Goal: Information Seeking & Learning: Learn about a topic

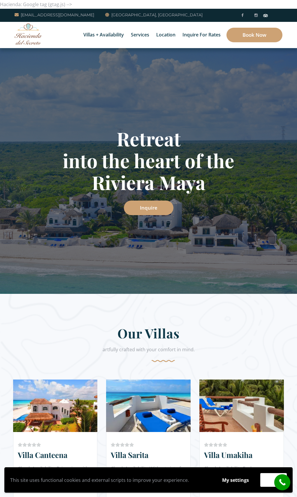
click at [200, 196] on div "Retreat into the heart of the Riviera Maya Inquire" at bounding box center [148, 171] width 271 height 87
drag, startPoint x: 246, startPoint y: 223, endPoint x: 241, endPoint y: 232, distance: 9.8
click at [245, 223] on div "Retreat into the heart of the Riviera Maya Inquire" at bounding box center [148, 171] width 297 height 246
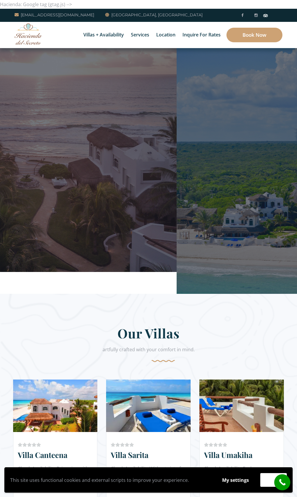
drag, startPoint x: 242, startPoint y: 227, endPoint x: 46, endPoint y: 217, distance: 196.6
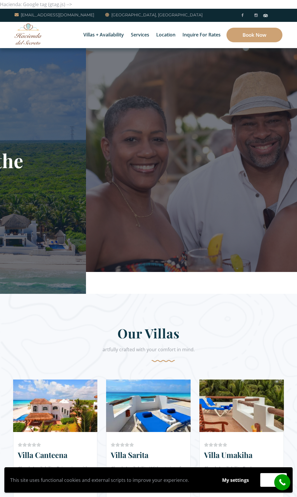
drag, startPoint x: 251, startPoint y: 218, endPoint x: 9, endPoint y: 220, distance: 242.0
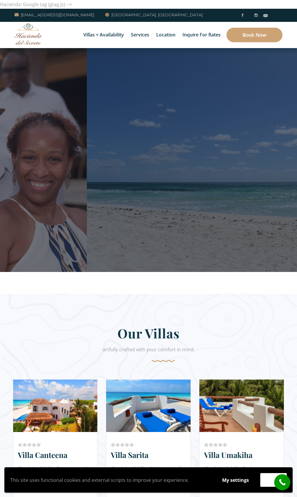
drag, startPoint x: 132, startPoint y: 206, endPoint x: -5, endPoint y: 207, distance: 137.4
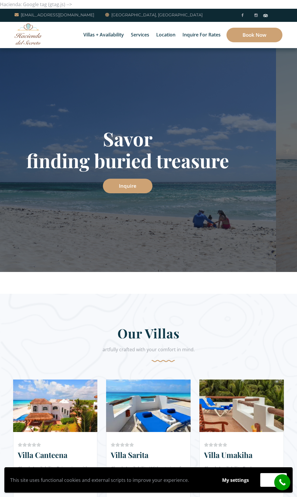
drag, startPoint x: 262, startPoint y: 197, endPoint x: -5, endPoint y: 207, distance: 267.0
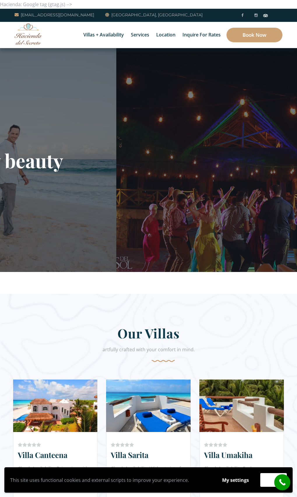
drag, startPoint x: 253, startPoint y: 189, endPoint x: 75, endPoint y: 214, distance: 180.2
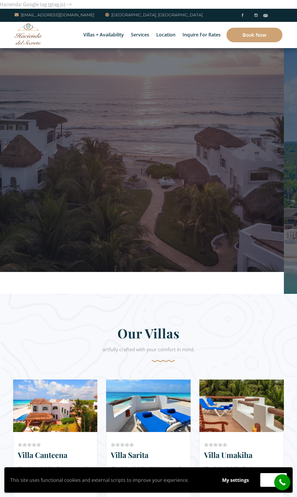
drag, startPoint x: 240, startPoint y: 185, endPoint x: 18, endPoint y: 208, distance: 222.8
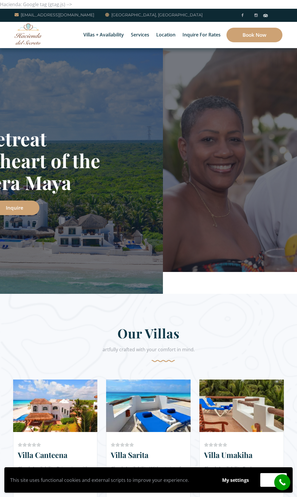
drag, startPoint x: 250, startPoint y: 202, endPoint x: 184, endPoint y: 231, distance: 72.2
click at [163, 231] on div "Retreat into the heart of the Riviera Maya Inquire" at bounding box center [14, 171] width 297 height 246
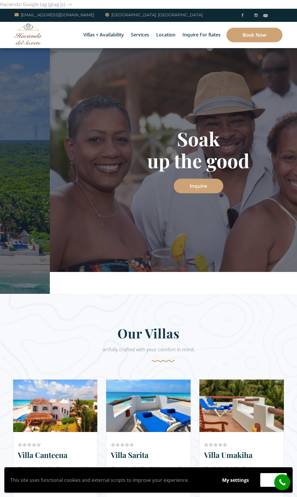
drag, startPoint x: 73, startPoint y: 213, endPoint x: 159, endPoint y: 214, distance: 86.3
click at [157, 214] on div "Soak up the good Inquire" at bounding box center [198, 160] width 297 height 224
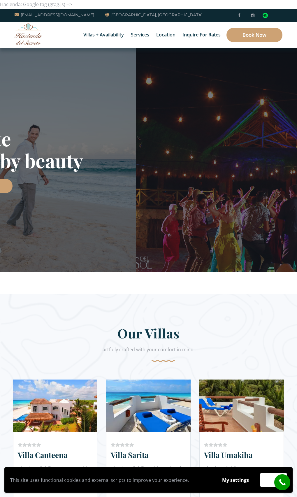
drag, startPoint x: 183, startPoint y: 220, endPoint x: 31, endPoint y: 219, distance: 151.6
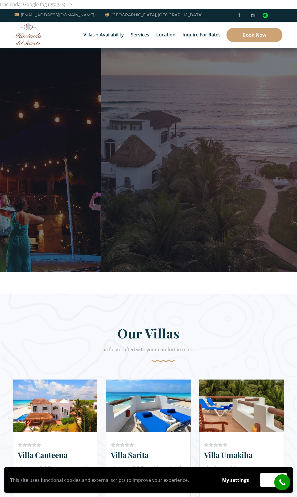
drag, startPoint x: 246, startPoint y: 175, endPoint x: -5, endPoint y: 167, distance: 251.8
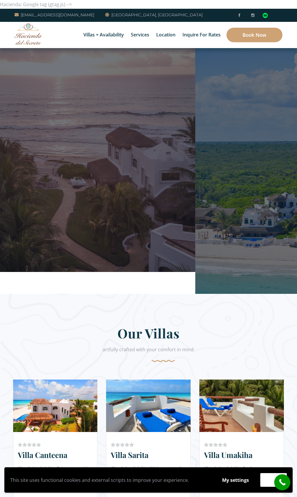
drag, startPoint x: 251, startPoint y: 184, endPoint x: 12, endPoint y: 198, distance: 239.6
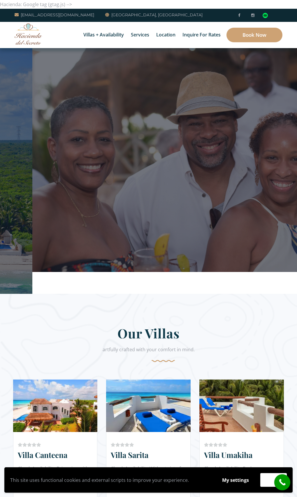
drag, startPoint x: 260, startPoint y: 194, endPoint x: 10, endPoint y: 212, distance: 251.1
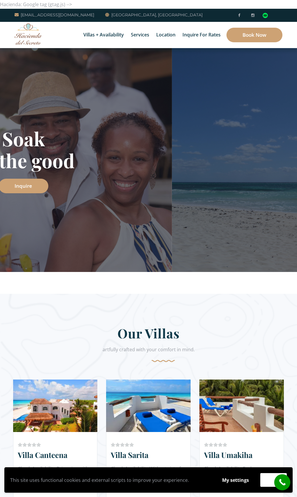
drag, startPoint x: 213, startPoint y: 198, endPoint x: -5, endPoint y: 200, distance: 217.8
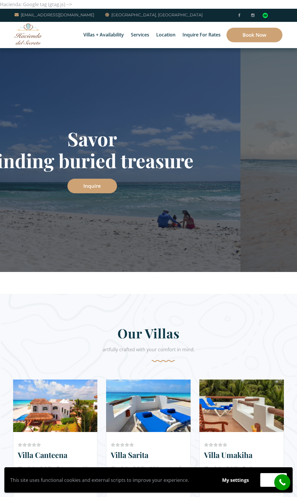
drag, startPoint x: 214, startPoint y: 219, endPoint x: 111, endPoint y: 225, distance: 103.7
click at [111, 225] on div "Savor finding buried treasure Inquire" at bounding box center [91, 160] width 297 height 224
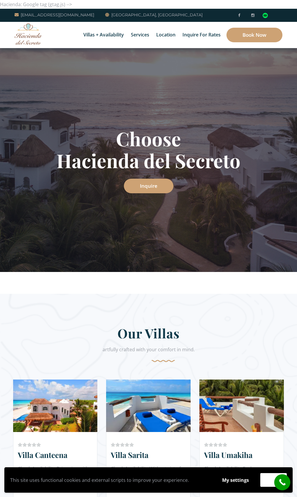
drag, startPoint x: 262, startPoint y: 164, endPoint x: 45, endPoint y: 160, distance: 217.3
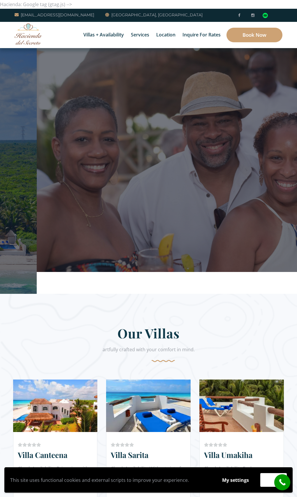
drag, startPoint x: 255, startPoint y: 198, endPoint x: -5, endPoint y: 160, distance: 263.1
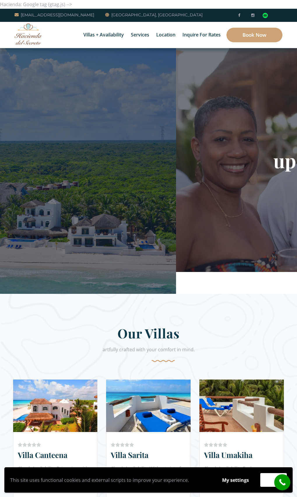
drag, startPoint x: 139, startPoint y: 184, endPoint x: 309, endPoint y: 146, distance: 174.9
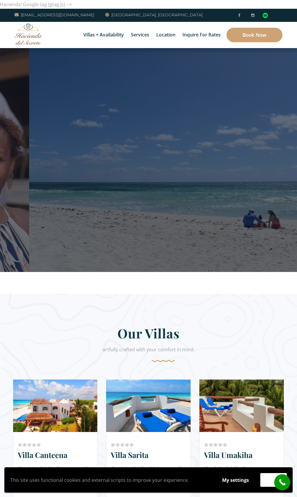
drag, startPoint x: 23, startPoint y: 120, endPoint x: 40, endPoint y: 97, distance: 29.2
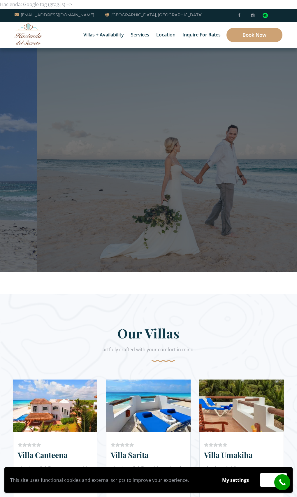
drag, startPoint x: 259, startPoint y: 152, endPoint x: -5, endPoint y: 64, distance: 279.0
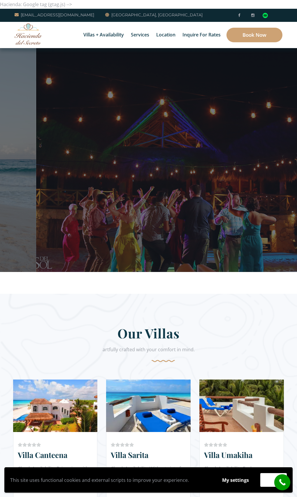
drag, startPoint x: 127, startPoint y: 131, endPoint x: -5, endPoint y: 107, distance: 134.5
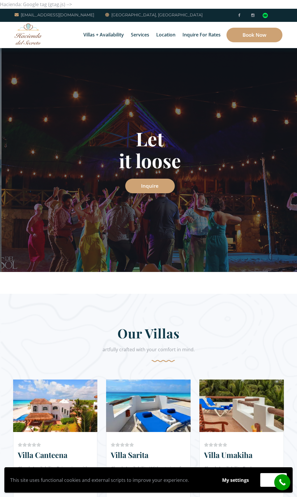
drag, startPoint x: 241, startPoint y: 156, endPoint x: -5, endPoint y: 89, distance: 254.7
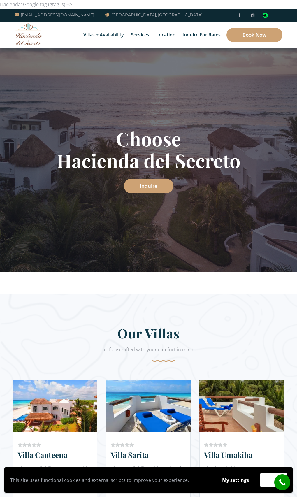
drag, startPoint x: 243, startPoint y: 160, endPoint x: -5, endPoint y: 70, distance: 264.4
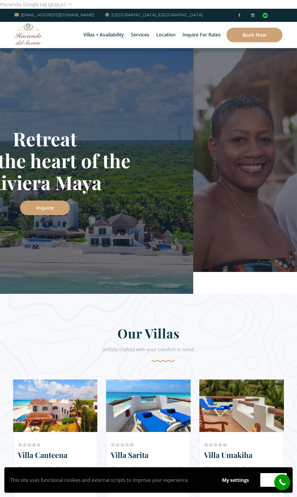
drag, startPoint x: 261, startPoint y: 145, endPoint x: 172, endPoint y: 147, distance: 88.7
click at [172, 147] on h1 "Retreat into the heart of the Riviera Maya" at bounding box center [44, 161] width 271 height 66
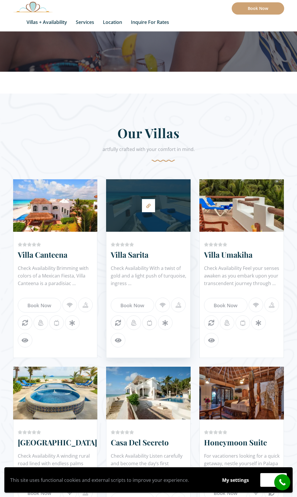
scroll to position [262, 0]
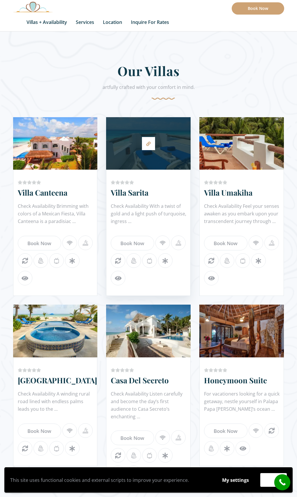
click at [159, 153] on div at bounding box center [148, 143] width 85 height 47
drag, startPoint x: 174, startPoint y: 160, endPoint x: 172, endPoint y: 157, distance: 3.7
click at [174, 159] on div at bounding box center [148, 143] width 85 height 47
click at [154, 162] on div at bounding box center [148, 143] width 85 height 47
click at [147, 142] on icon at bounding box center [148, 144] width 4 height 4
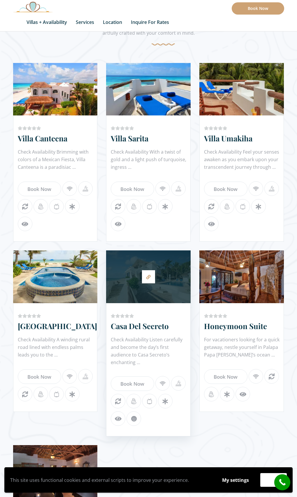
scroll to position [379, 0]
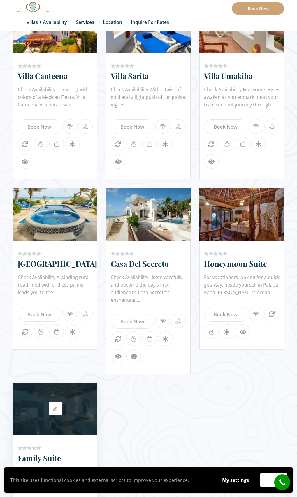
click at [56, 419] on div at bounding box center [55, 409] width 85 height 47
click at [53, 407] on link at bounding box center [55, 408] width 13 height 13
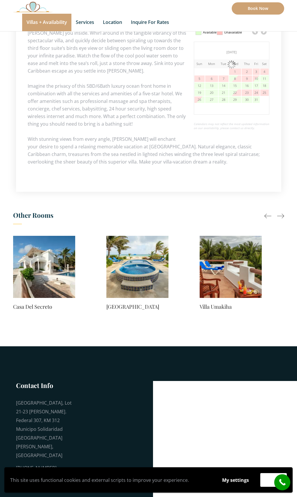
scroll to position [350, 0]
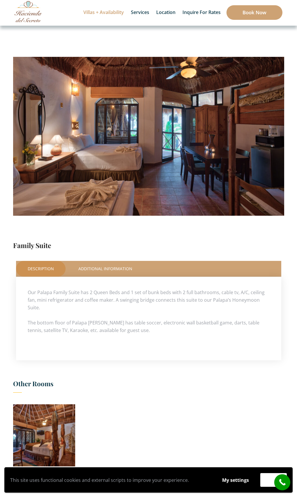
scroll to position [29, 0]
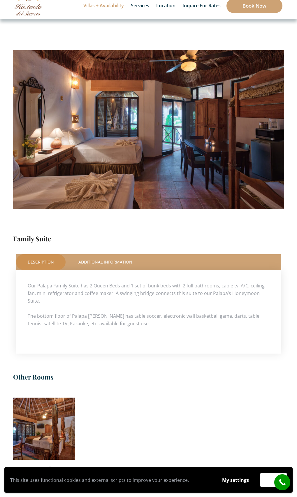
click at [244, 149] on img at bounding box center [148, 118] width 271 height 181
drag, startPoint x: 178, startPoint y: 193, endPoint x: 176, endPoint y: 197, distance: 4.2
click at [178, 193] on img at bounding box center [148, 118] width 271 height 181
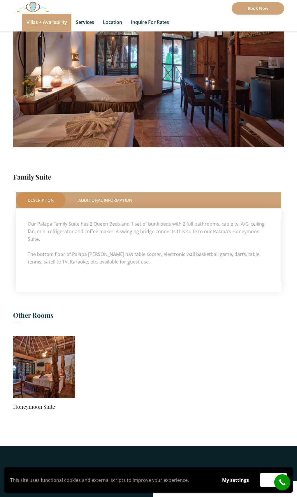
scroll to position [175, 0]
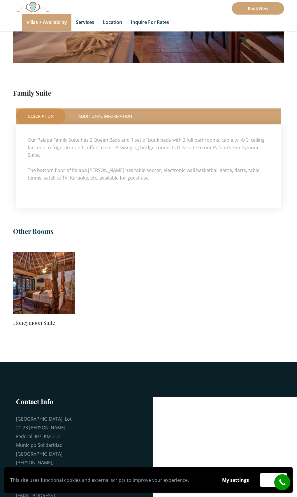
click at [62, 292] on img at bounding box center [44, 283] width 62 height 62
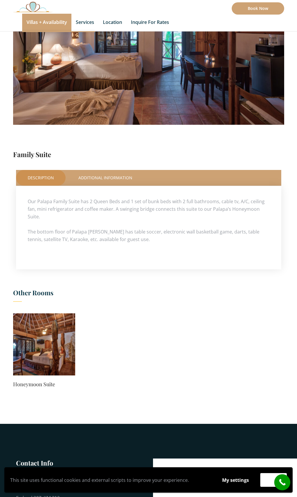
scroll to position [0, 0]
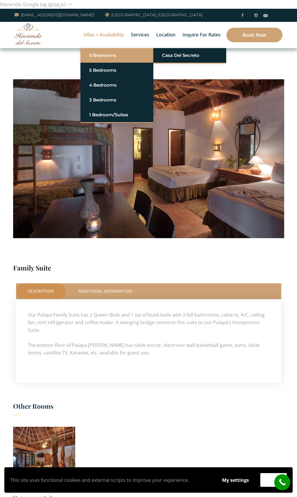
click at [108, 55] on link "6 Bedrooms" at bounding box center [116, 55] width 55 height 10
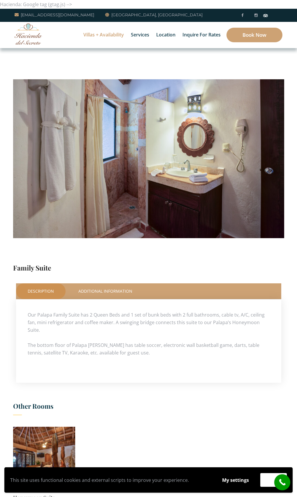
click at [266, 168] on img at bounding box center [148, 147] width 271 height 181
click at [216, 171] on img at bounding box center [148, 147] width 271 height 181
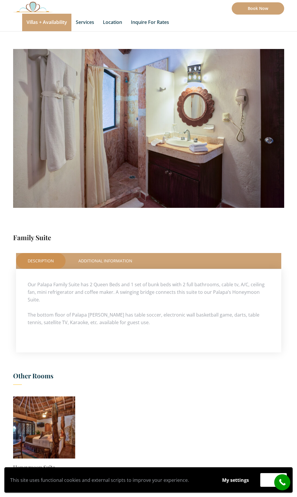
scroll to position [29, 0]
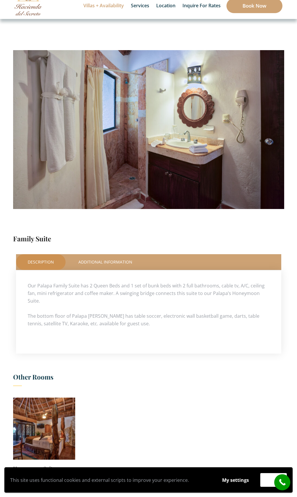
click at [256, 140] on img at bounding box center [148, 118] width 271 height 181
click at [268, 113] on img at bounding box center [148, 118] width 271 height 181
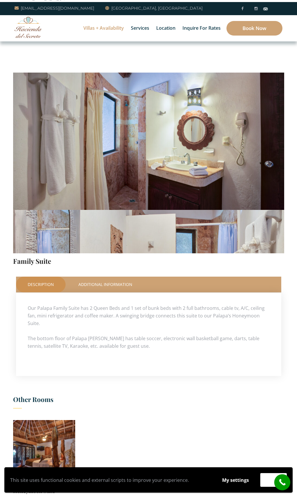
scroll to position [0, 0]
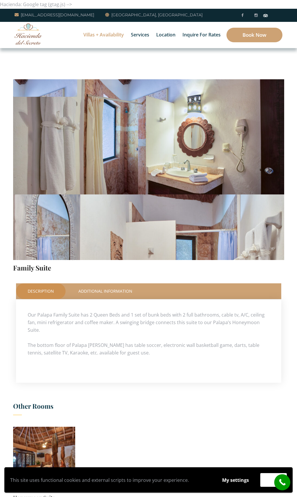
click at [215, 245] on img at bounding box center [148, 285] width 271 height 181
click at [256, 353] on div at bounding box center [148, 421] width 271 height 137
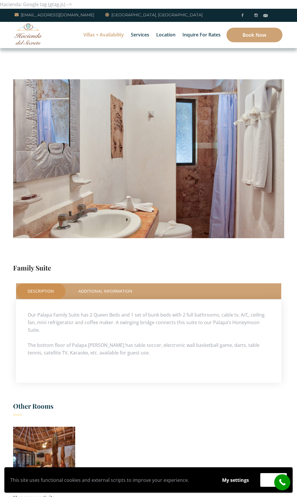
click at [260, 186] on img at bounding box center [148, 147] width 271 height 181
click at [158, 167] on img at bounding box center [148, 147] width 271 height 181
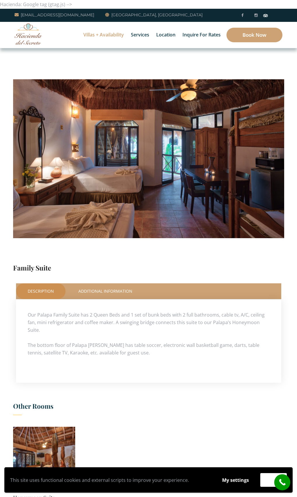
click at [278, 155] on img at bounding box center [148, 147] width 271 height 181
click at [269, 233] on img at bounding box center [148, 147] width 271 height 181
click at [105, 291] on link "Additional Information" at bounding box center [105, 291] width 77 height 16
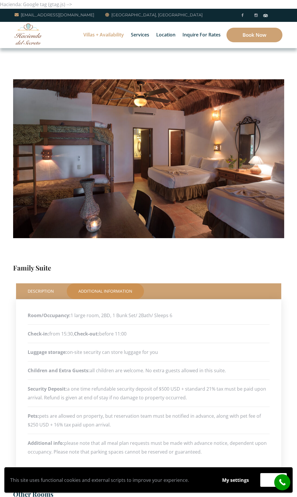
click at [271, 156] on img at bounding box center [148, 147] width 271 height 181
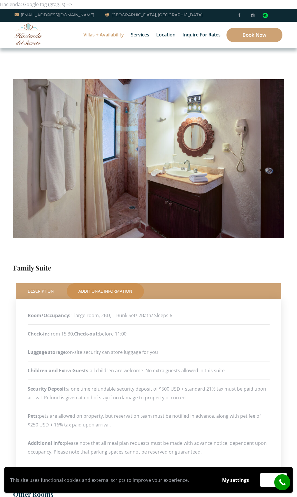
scroll to position [29, 0]
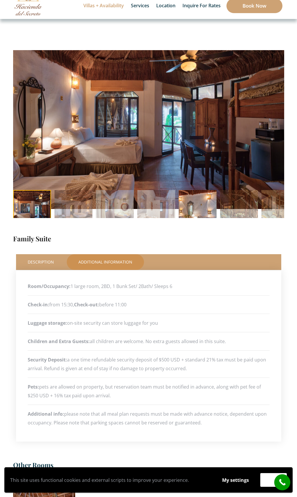
click at [217, 209] on img at bounding box center [198, 209] width 38 height 38
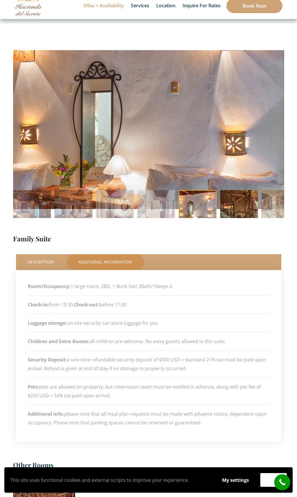
click at [258, 206] on img at bounding box center [239, 209] width 38 height 38
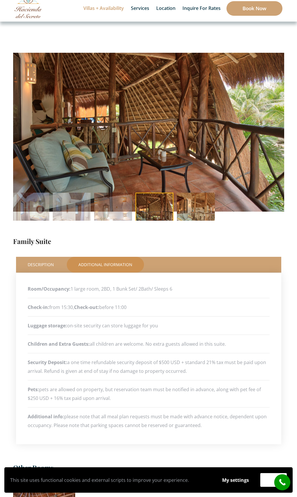
scroll to position [0, 0]
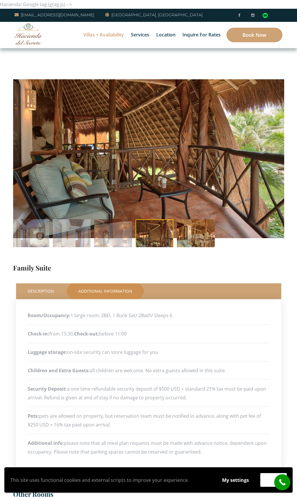
click at [215, 229] on img at bounding box center [196, 238] width 38 height 38
